Goal: Task Accomplishment & Management: Use online tool/utility

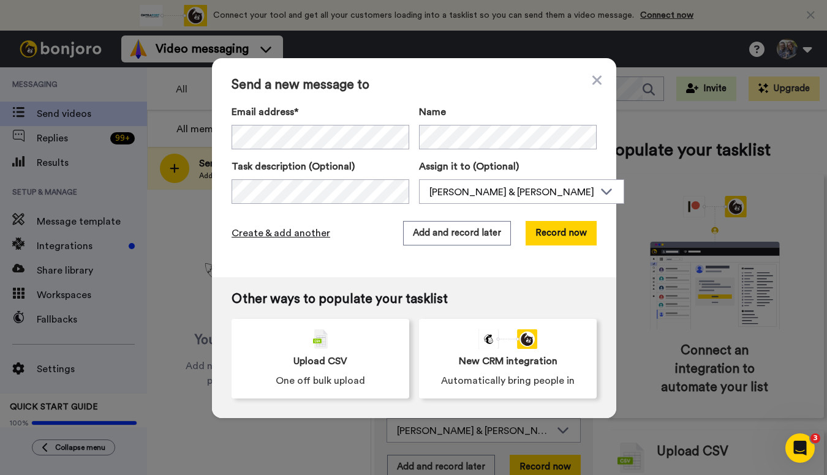
click at [306, 234] on span "Create & add another" at bounding box center [281, 233] width 99 height 15
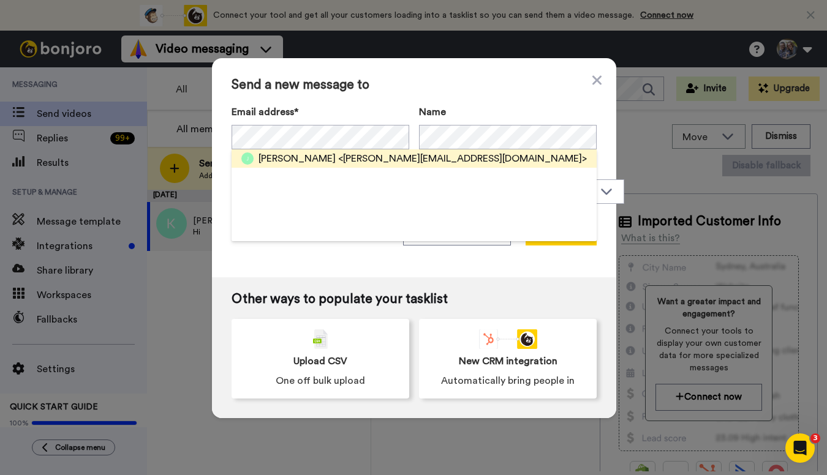
click at [301, 160] on span "[PERSON_NAME]" at bounding box center [296, 158] width 77 height 15
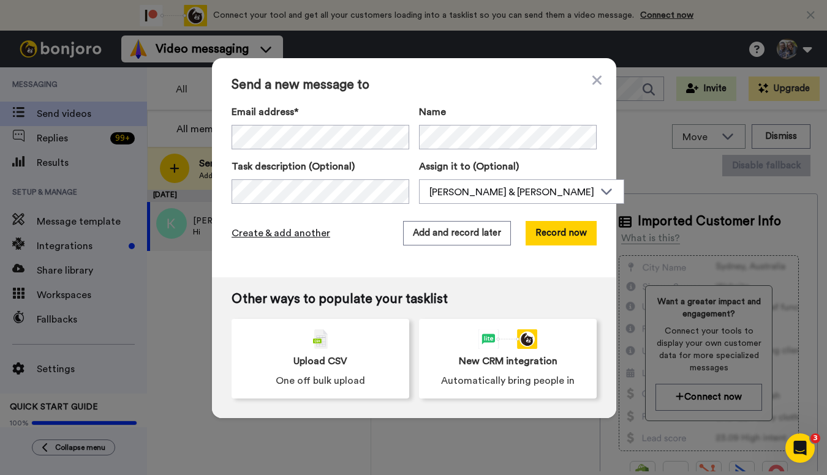
click at [295, 235] on span "Create & add another" at bounding box center [281, 233] width 99 height 15
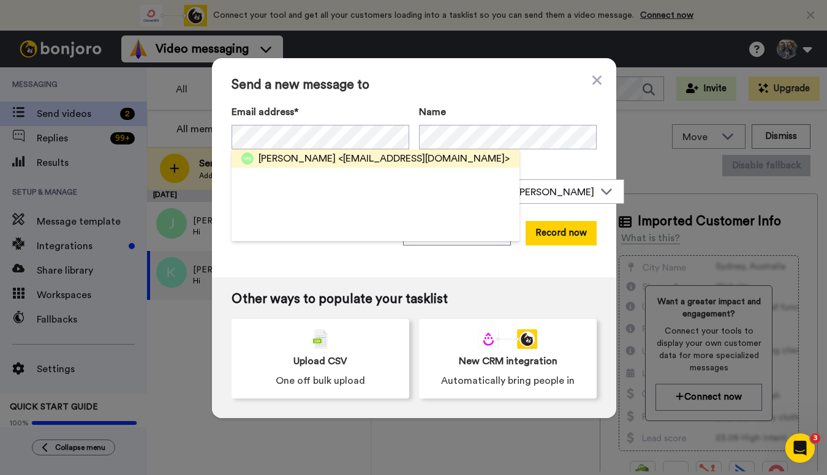
click at [283, 157] on span "[PERSON_NAME]" at bounding box center [296, 158] width 77 height 15
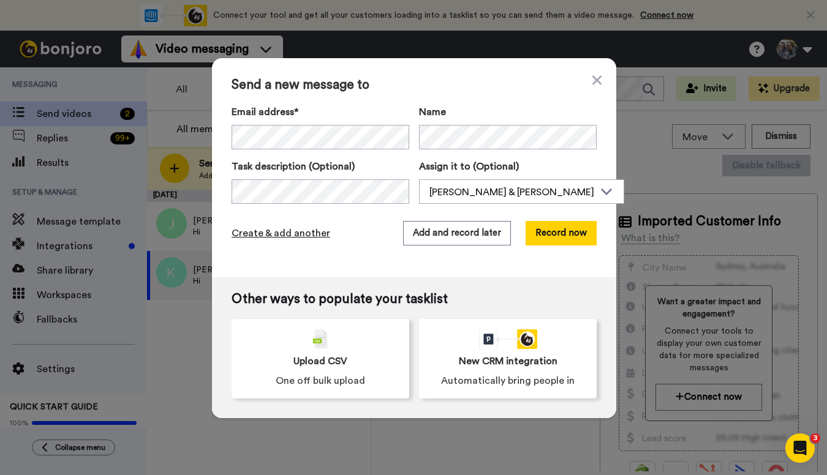
click at [264, 233] on span "Create & add another" at bounding box center [281, 233] width 99 height 15
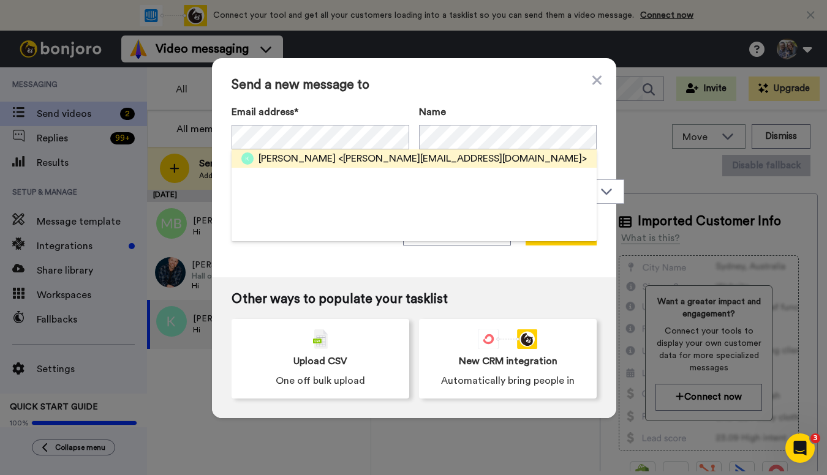
click at [352, 164] on span "<[PERSON_NAME][EMAIL_ADDRESS][DOMAIN_NAME]>" at bounding box center [462, 158] width 249 height 15
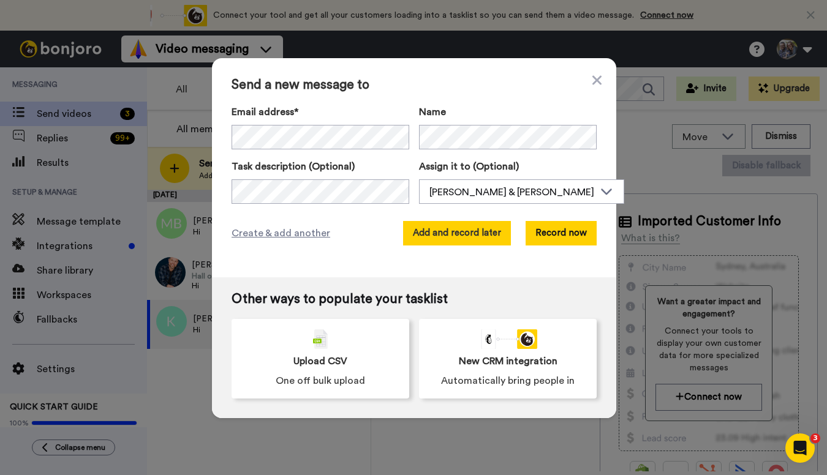
click at [429, 230] on button "Add and record later" at bounding box center [457, 233] width 108 height 25
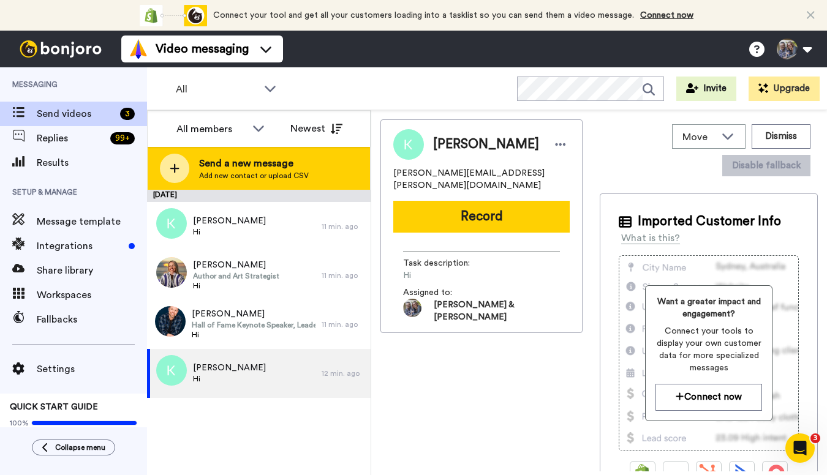
click at [165, 157] on div at bounding box center [174, 168] width 29 height 29
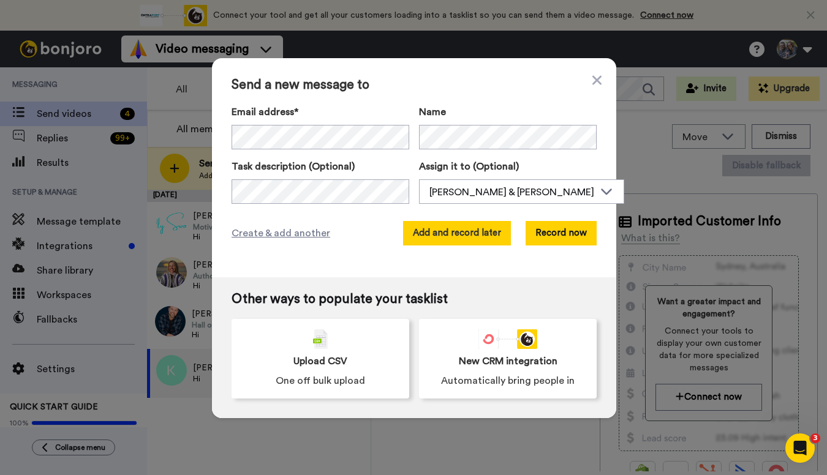
click at [472, 227] on button "Add and record later" at bounding box center [457, 233] width 108 height 25
